Goal: Navigation & Orientation: Find specific page/section

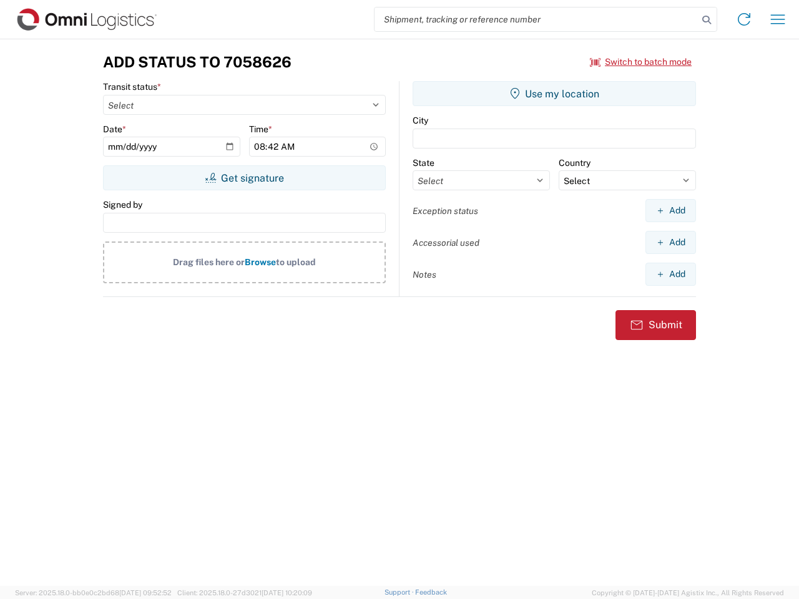
click at [536, 19] on input "search" at bounding box center [536, 19] width 323 height 24
click at [707, 20] on icon at bounding box center [706, 19] width 17 height 17
click at [744, 19] on icon at bounding box center [744, 19] width 20 height 20
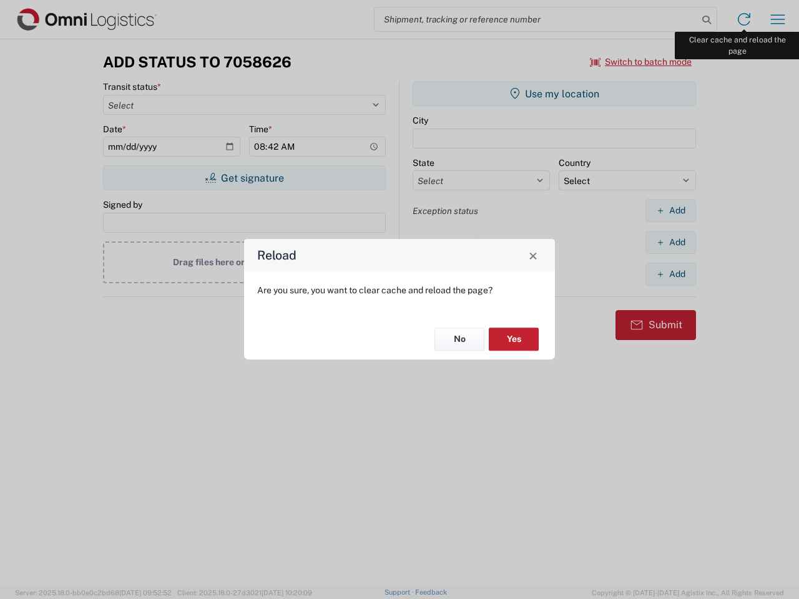
click at [778, 19] on div "Reload Are you sure, you want to clear cache and reload the page? No Yes" at bounding box center [399, 299] width 799 height 599
click at [641, 62] on div "Reload Are you sure, you want to clear cache and reload the page? No Yes" at bounding box center [399, 299] width 799 height 599
click at [244, 178] on div "Reload Are you sure, you want to clear cache and reload the page? No Yes" at bounding box center [399, 299] width 799 height 599
click at [554, 94] on div "Reload Are you sure, you want to clear cache and reload the page? No Yes" at bounding box center [399, 299] width 799 height 599
click at [670, 210] on div "Reload Are you sure, you want to clear cache and reload the page? No Yes" at bounding box center [399, 299] width 799 height 599
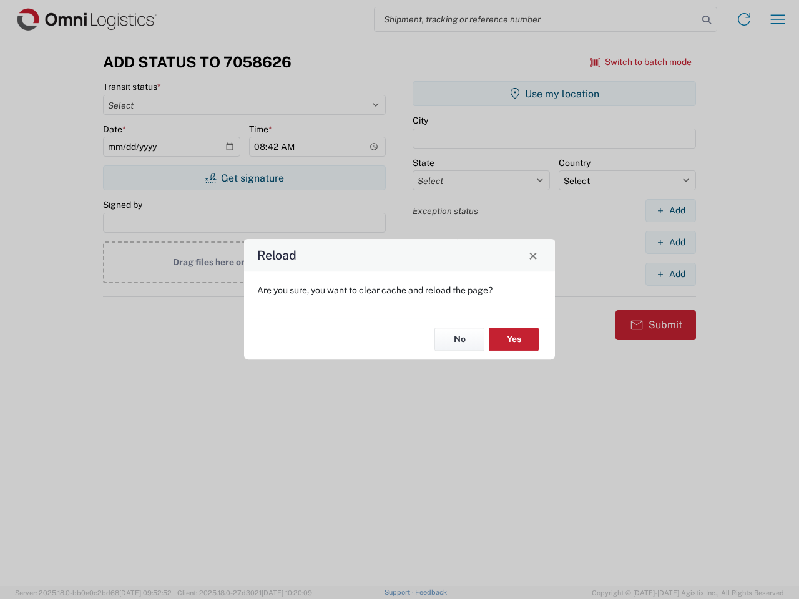
click at [670, 242] on div "Reload Are you sure, you want to clear cache and reload the page? No Yes" at bounding box center [399, 299] width 799 height 599
click at [670, 274] on div "Reload Are you sure, you want to clear cache and reload the page? No Yes" at bounding box center [399, 299] width 799 height 599
